Goal: Task Accomplishment & Management: Complete application form

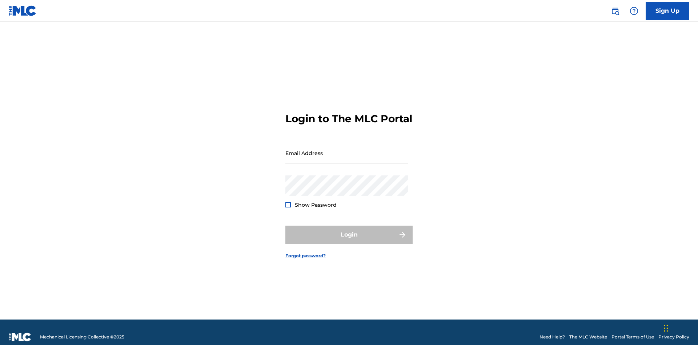
scroll to position [9, 0]
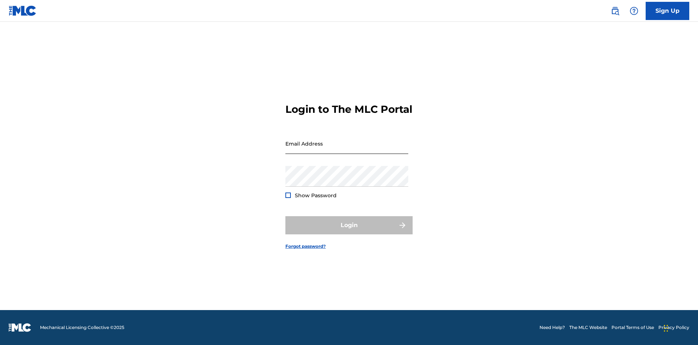
click at [347, 149] on input "Email Address" at bounding box center [346, 143] width 123 height 21
type input "Duke.McTesterson@gmail.com"
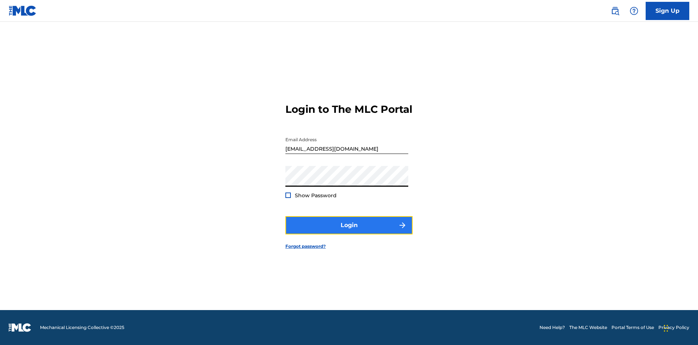
click at [349, 231] on button "Login" at bounding box center [348, 225] width 127 height 18
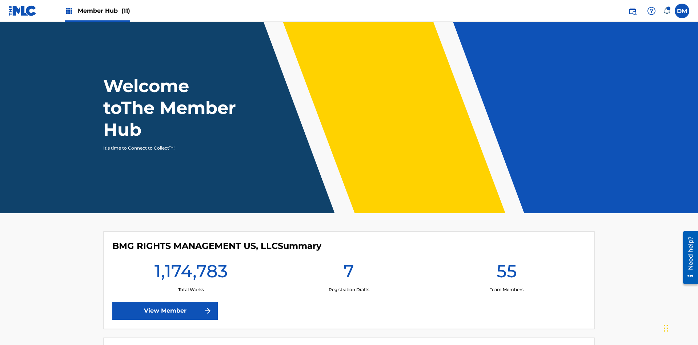
click at [97, 11] on span "Member Hub (11)" at bounding box center [104, 11] width 52 height 8
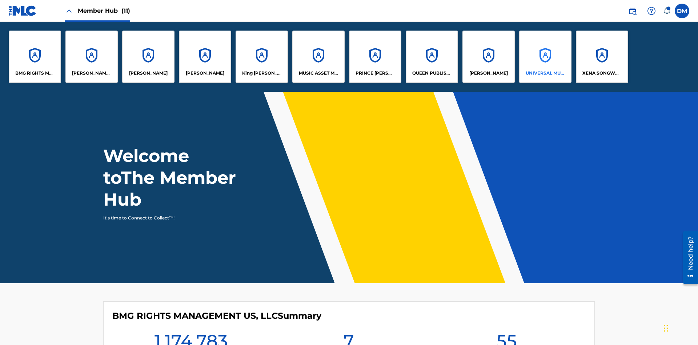
click at [545, 73] on p "UNIVERSAL MUSIC PUB GROUP" at bounding box center [546, 73] width 40 height 7
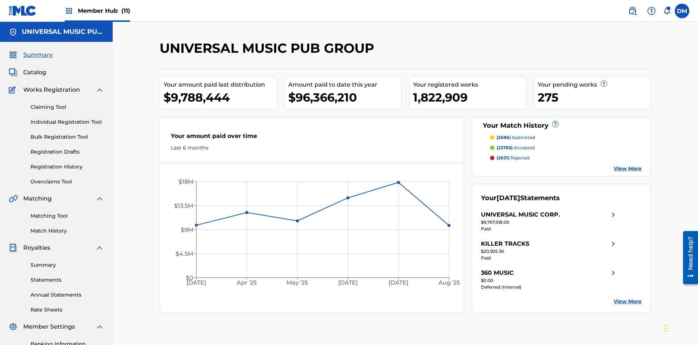
scroll to position [75, 0]
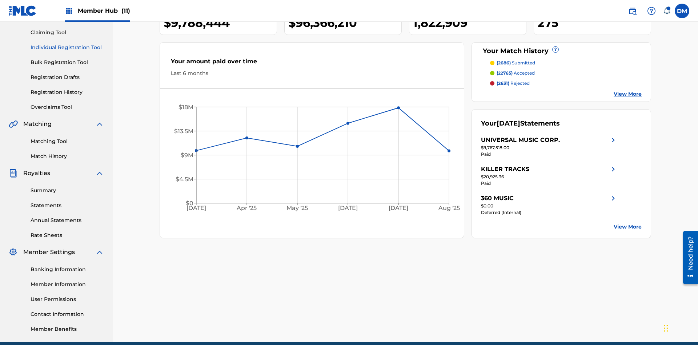
click at [67, 47] on link "Individual Registration Tool" at bounding box center [67, 48] width 73 height 8
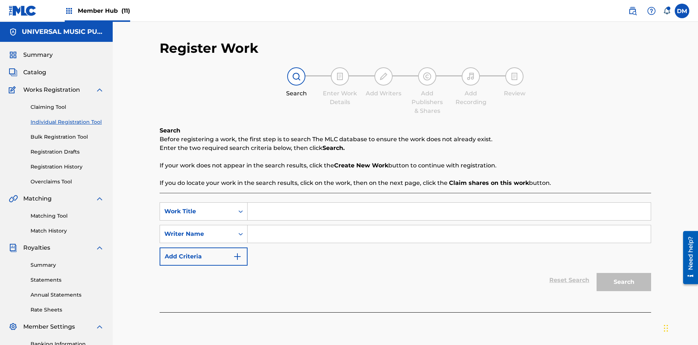
scroll to position [106, 0]
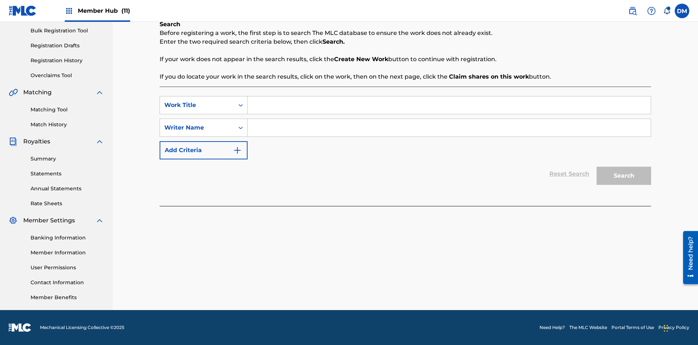
click at [449, 105] on input "Search Form" at bounding box center [449, 104] width 403 height 17
type input "Save At Publishers-Add Publishers Page Prior To Adding Publishers & Administrat…"
click at [449, 128] on input "Search Form" at bounding box center [449, 127] width 403 height 17
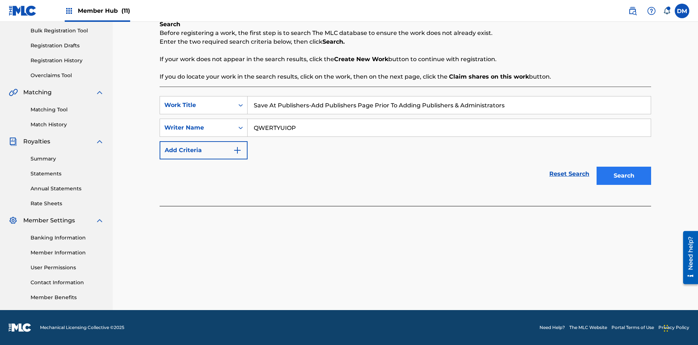
type input "QWERTYUIOP"
click at [624, 176] on button "Search" at bounding box center [623, 175] width 55 height 18
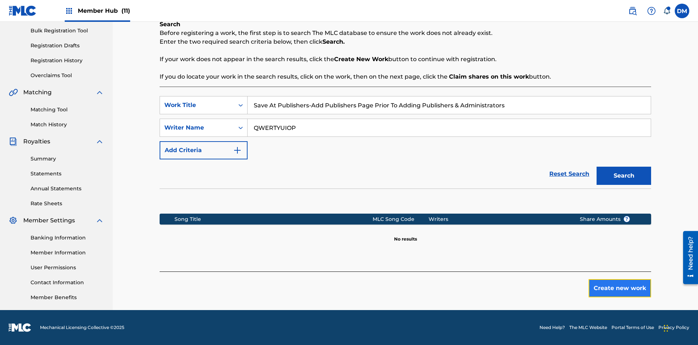
click at [620, 288] on button "Create new work" at bounding box center [619, 288] width 63 height 18
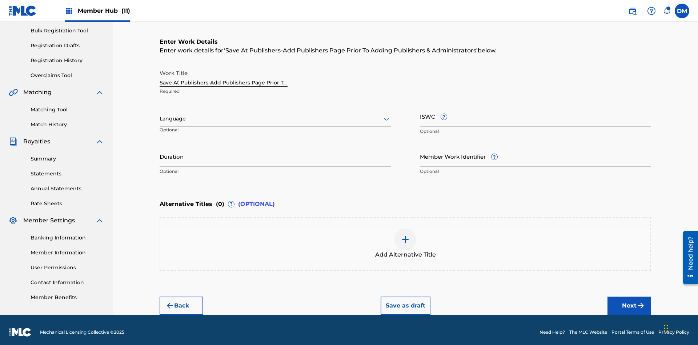
scroll to position [111, 0]
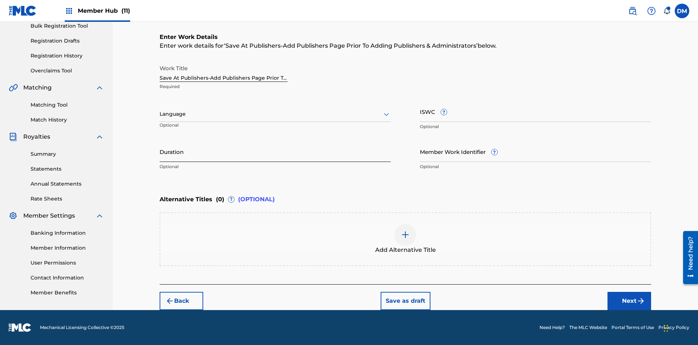
click at [275, 151] on input "Duration" at bounding box center [275, 151] width 231 height 21
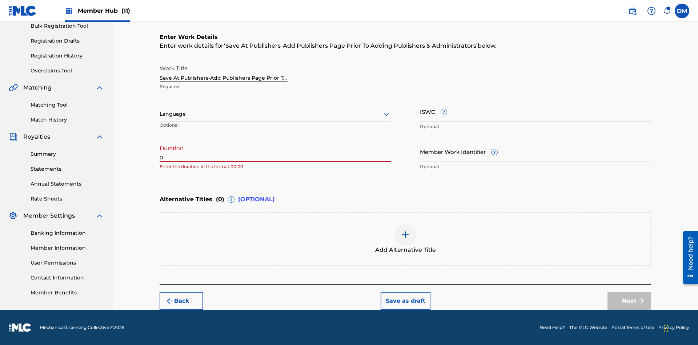
click at [275, 151] on input "0" at bounding box center [275, 151] width 231 height 21
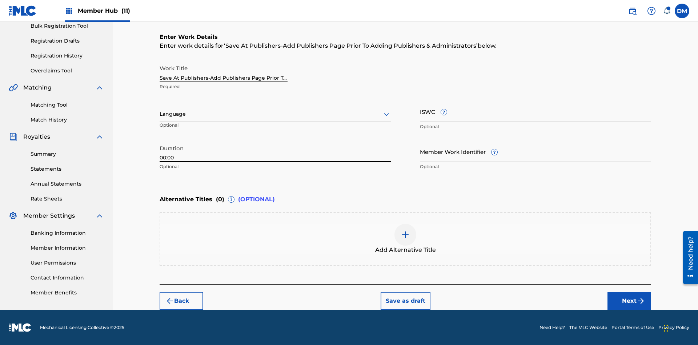
type input "00:00"
click at [386, 114] on icon at bounding box center [386, 114] width 9 height 9
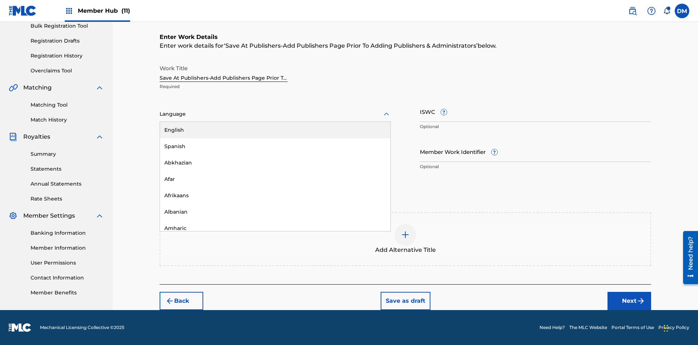
click at [275, 179] on div "Afar" at bounding box center [275, 179] width 230 height 16
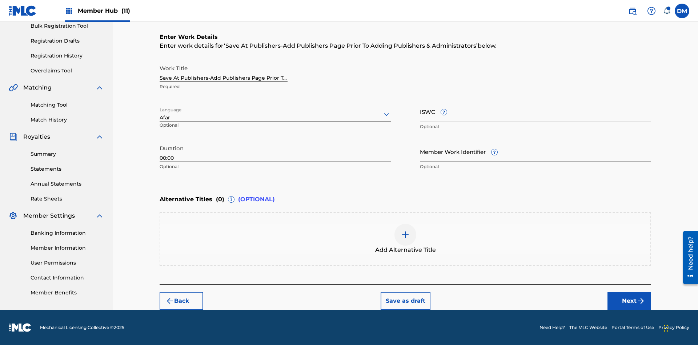
click at [535, 151] on input "Member Work Identifier ?" at bounding box center [535, 151] width 231 height 21
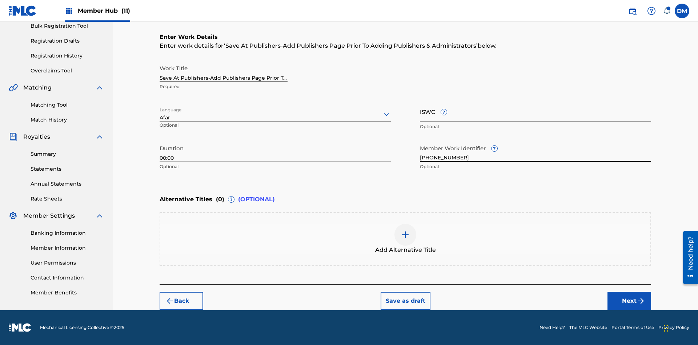
type input "2025.09.19.04"
click at [535, 111] on input "ISWC ?" at bounding box center [535, 111] width 231 height 21
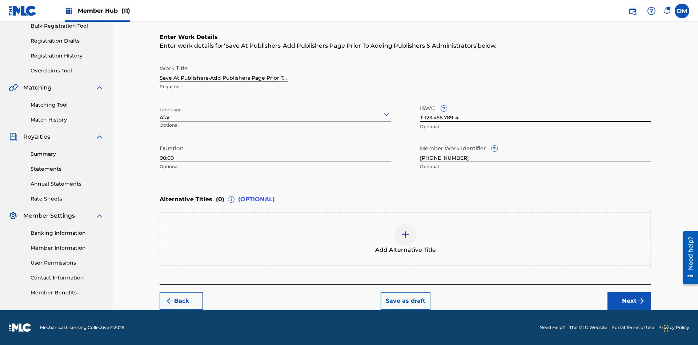
scroll to position [0, 0]
type input "T-123.456.789-4"
click at [405, 238] on img at bounding box center [405, 234] width 9 height 9
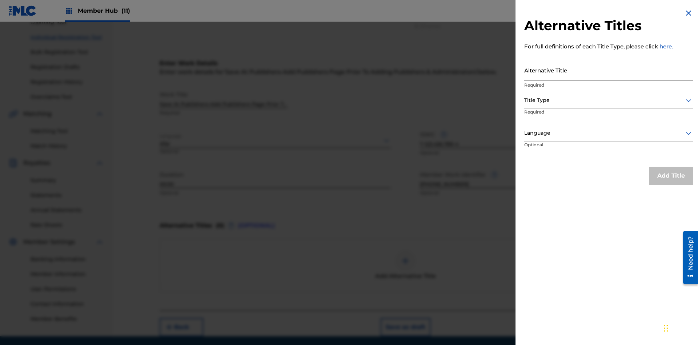
click at [608, 70] on input "Alternative Title" at bounding box center [608, 70] width 169 height 21
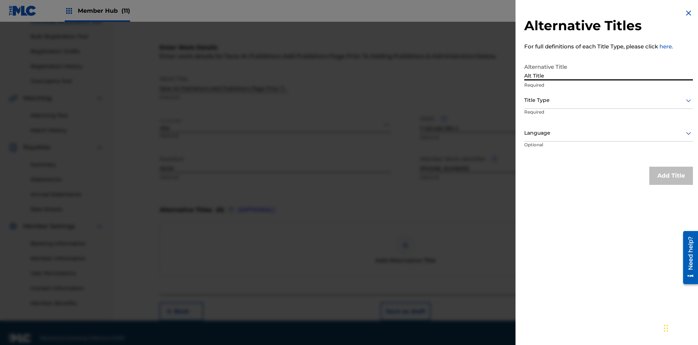
scroll to position [111, 0]
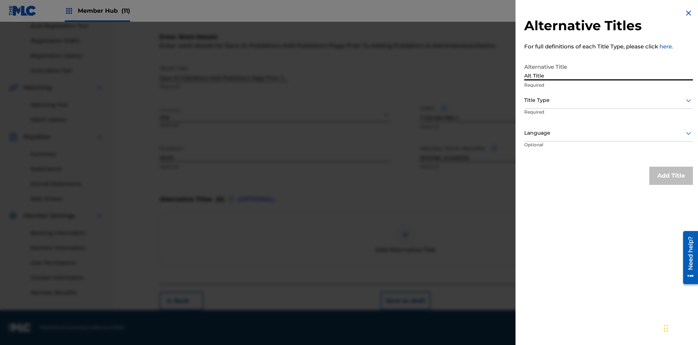
type input "Alt Title"
click at [608, 100] on div at bounding box center [608, 100] width 169 height 9
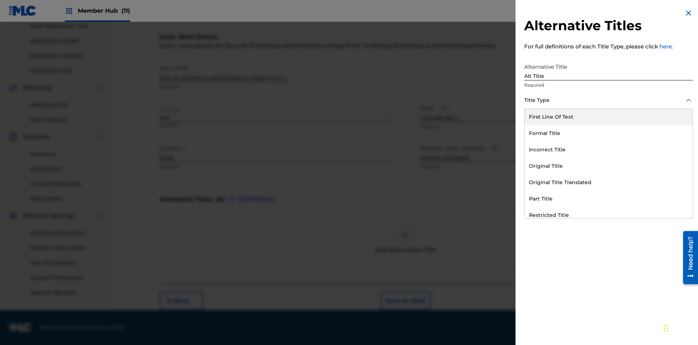
click at [608, 166] on div "Original Title" at bounding box center [609, 166] width 168 height 16
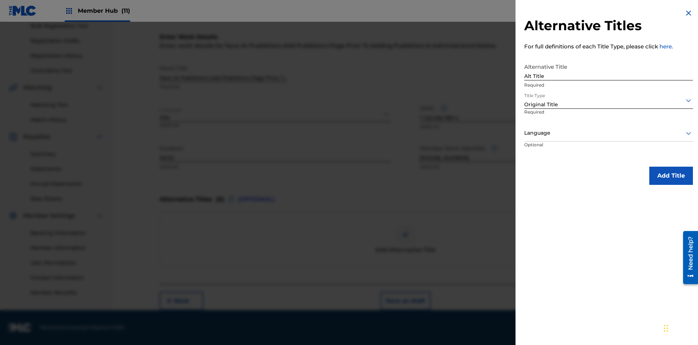
click at [608, 133] on div at bounding box center [608, 132] width 169 height 9
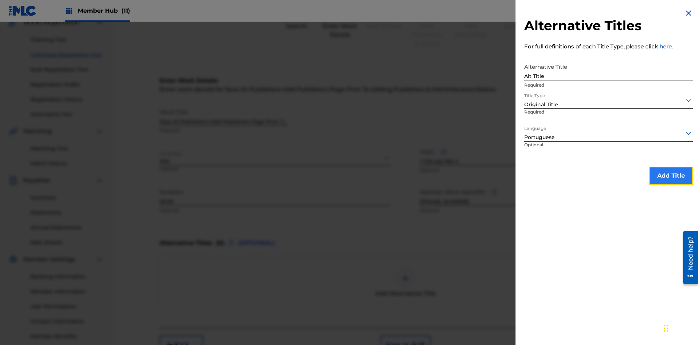
click at [671, 175] on button "Add Title" at bounding box center [671, 175] width 44 height 18
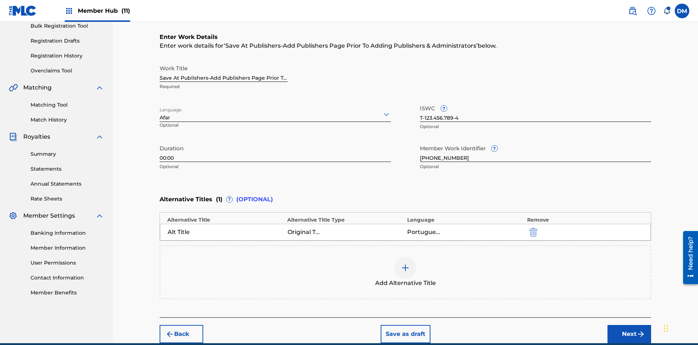
scroll to position [144, 0]
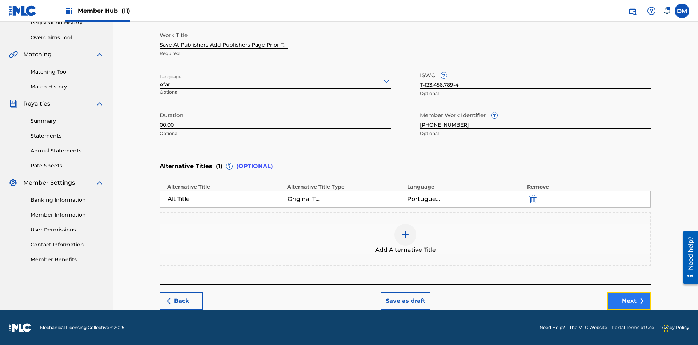
click at [629, 301] on button "Next" at bounding box center [629, 301] width 44 height 18
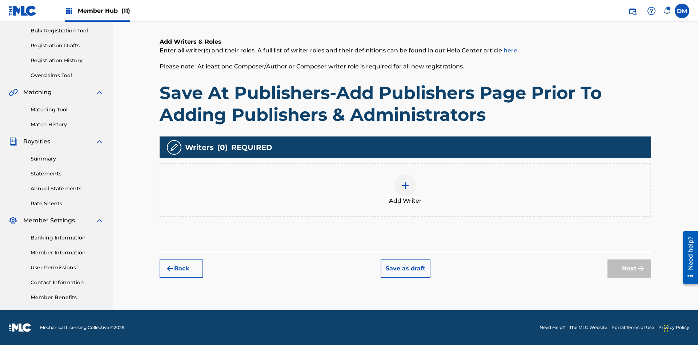
scroll to position [106, 0]
click at [405, 189] on img at bounding box center [405, 185] width 9 height 9
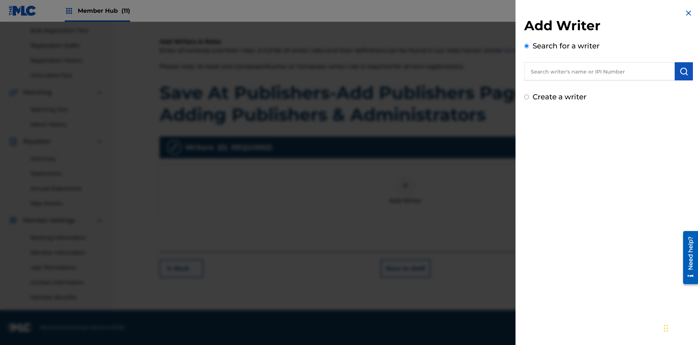
click at [599, 71] on input "text" at bounding box center [599, 71] width 150 height 18
type input "MARK STEVEN BERKOWITZ"
click at [684, 71] on img "submit" at bounding box center [683, 71] width 9 height 9
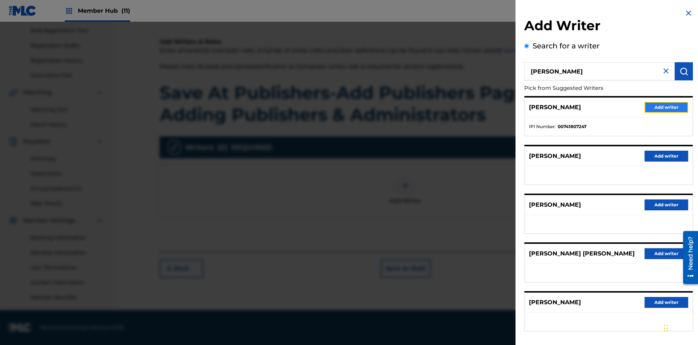
click at [666, 107] on button "Add writer" at bounding box center [666, 107] width 44 height 11
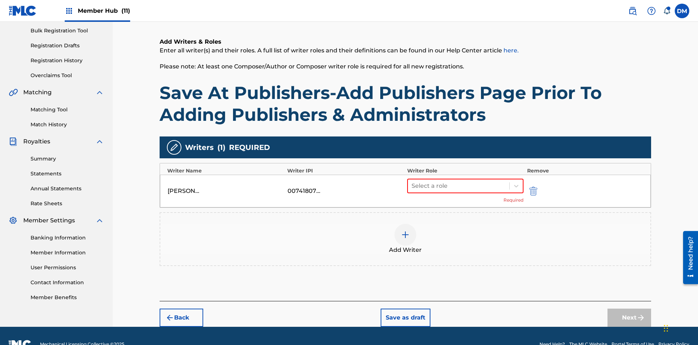
scroll to position [123, 0]
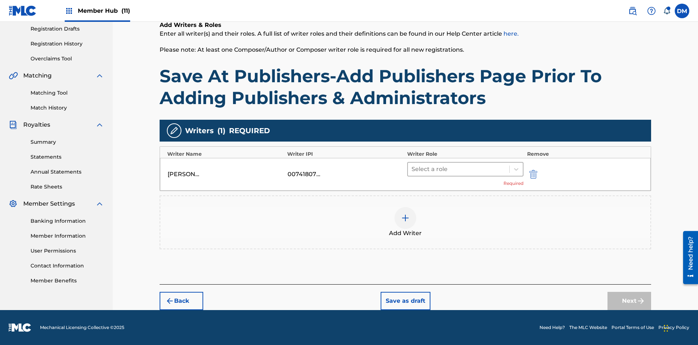
click at [412, 169] on input "text" at bounding box center [411, 169] width 1 height 9
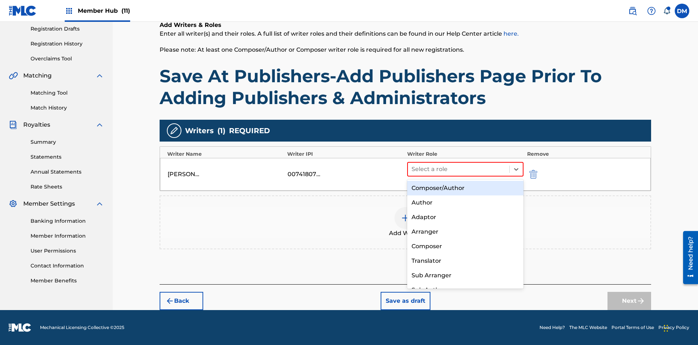
click at [465, 246] on div "Composer" at bounding box center [465, 246] width 116 height 15
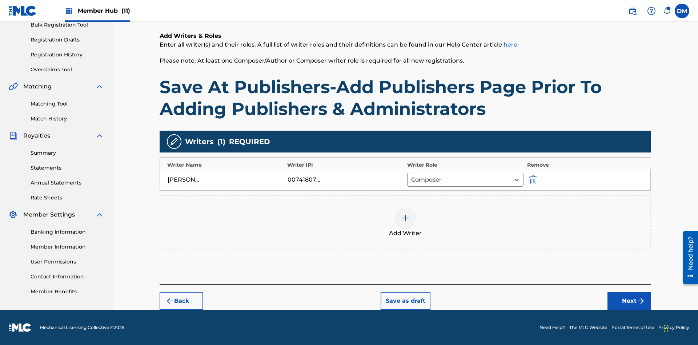
scroll to position [112, 0]
click at [629, 301] on button "Next" at bounding box center [629, 301] width 44 height 18
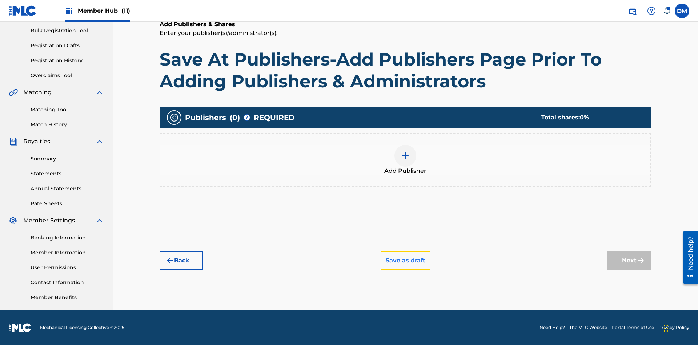
click at [405, 260] on button "Save as draft" at bounding box center [406, 260] width 50 height 18
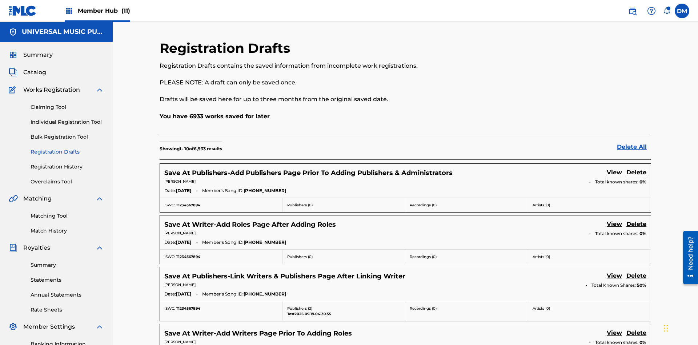
scroll to position [124, 0]
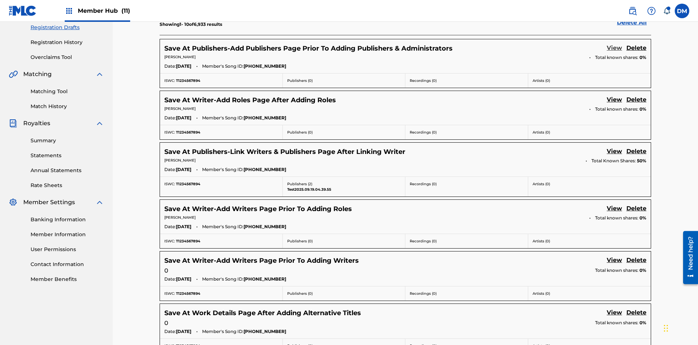
click at [614, 48] on link "View" at bounding box center [614, 49] width 15 height 10
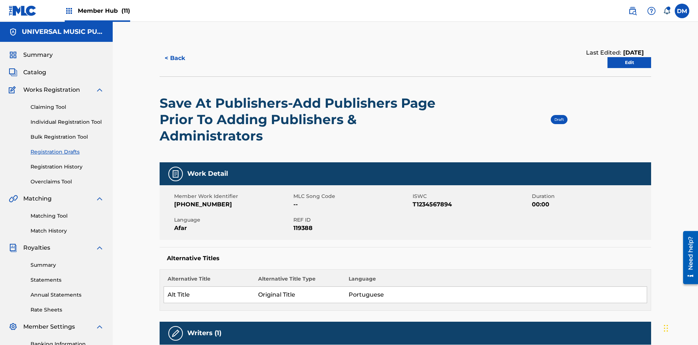
scroll to position [13, 0]
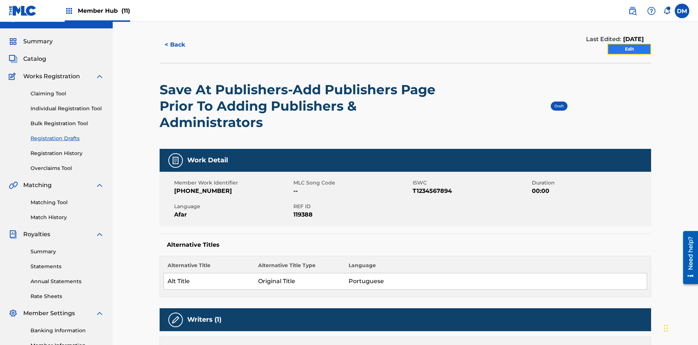
click at [629, 49] on link "Edit" at bounding box center [629, 49] width 44 height 11
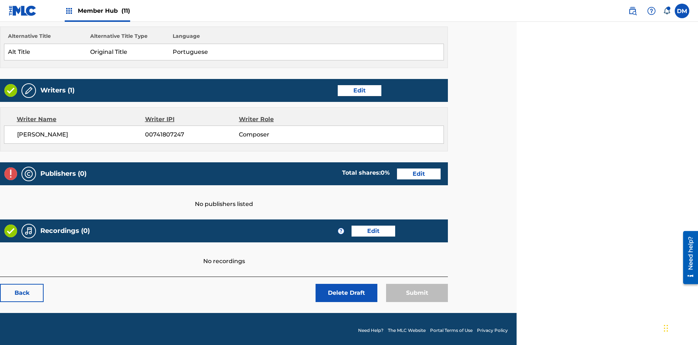
scroll to position [220, 181]
